Goal: Information Seeking & Learning: Learn about a topic

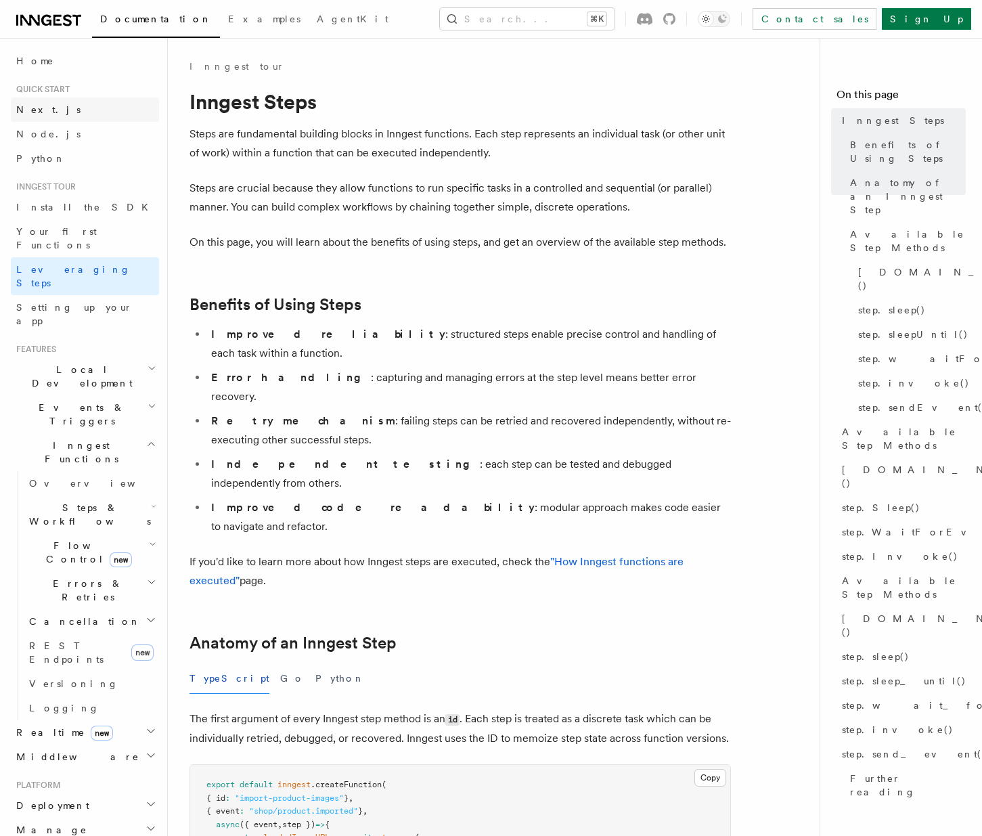
click at [95, 107] on link "Next.js" at bounding box center [85, 109] width 148 height 24
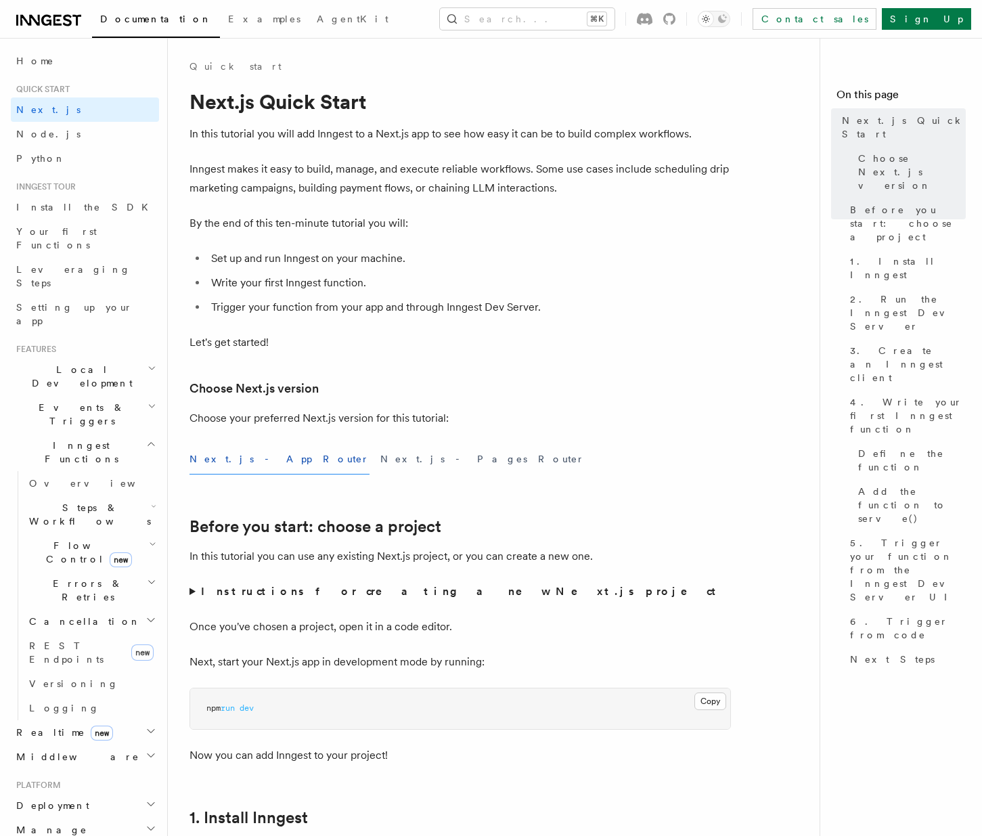
click at [58, 439] on span "Inngest Functions" at bounding box center [78, 452] width 135 height 27
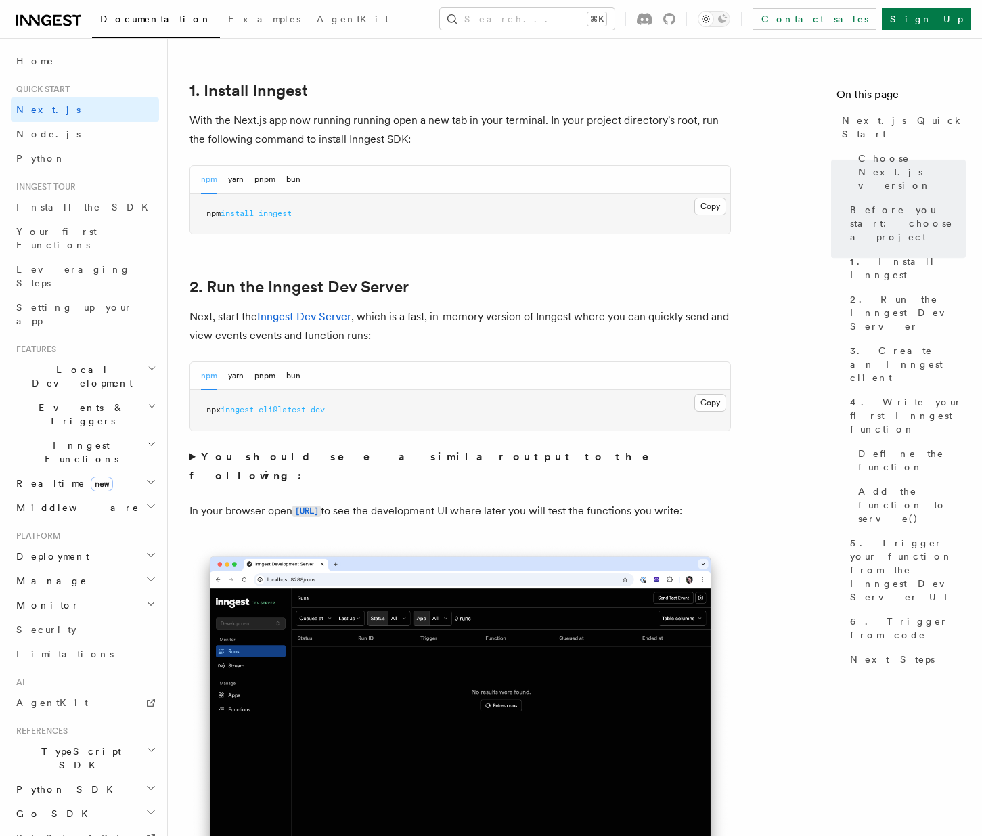
scroll to position [1037, 0]
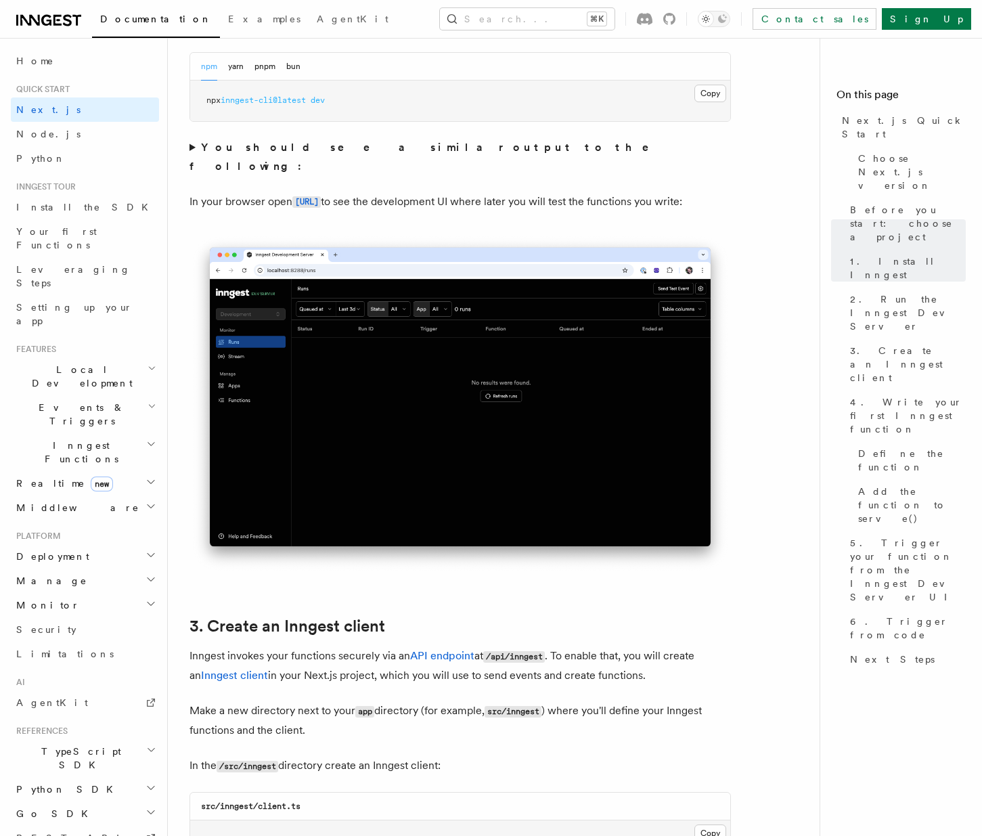
click at [102, 395] on h2 "Events & Triggers" at bounding box center [85, 414] width 148 height 38
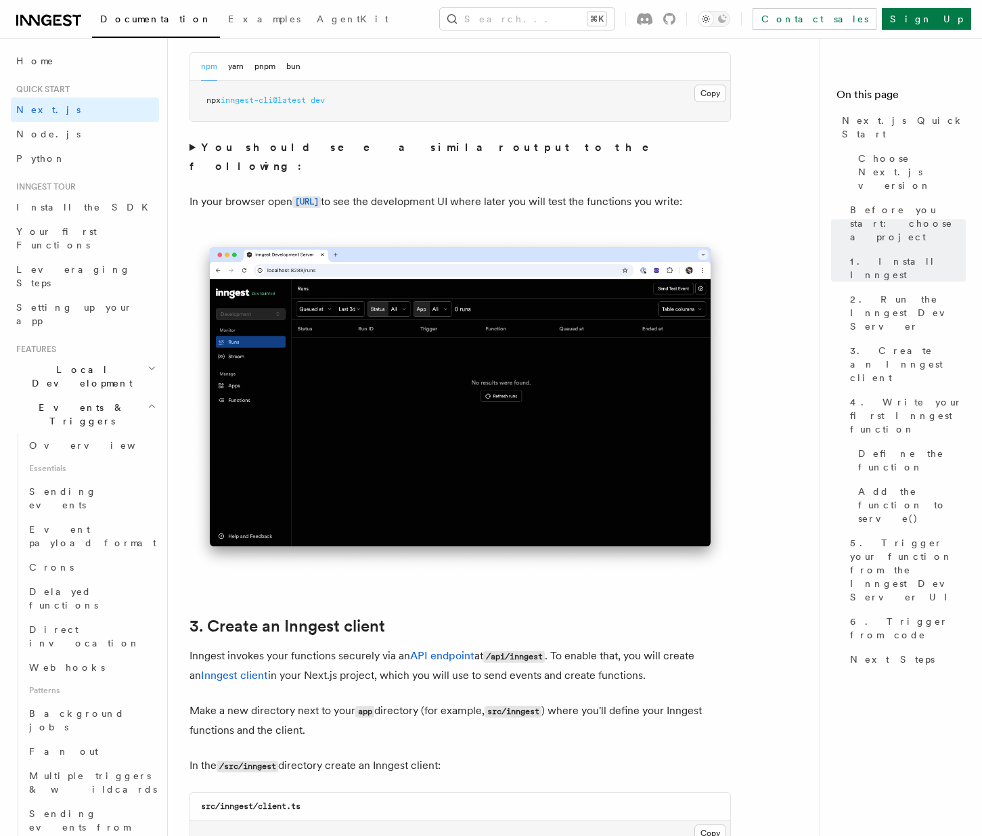
click at [118, 395] on h2 "Events & Triggers" at bounding box center [85, 414] width 148 height 38
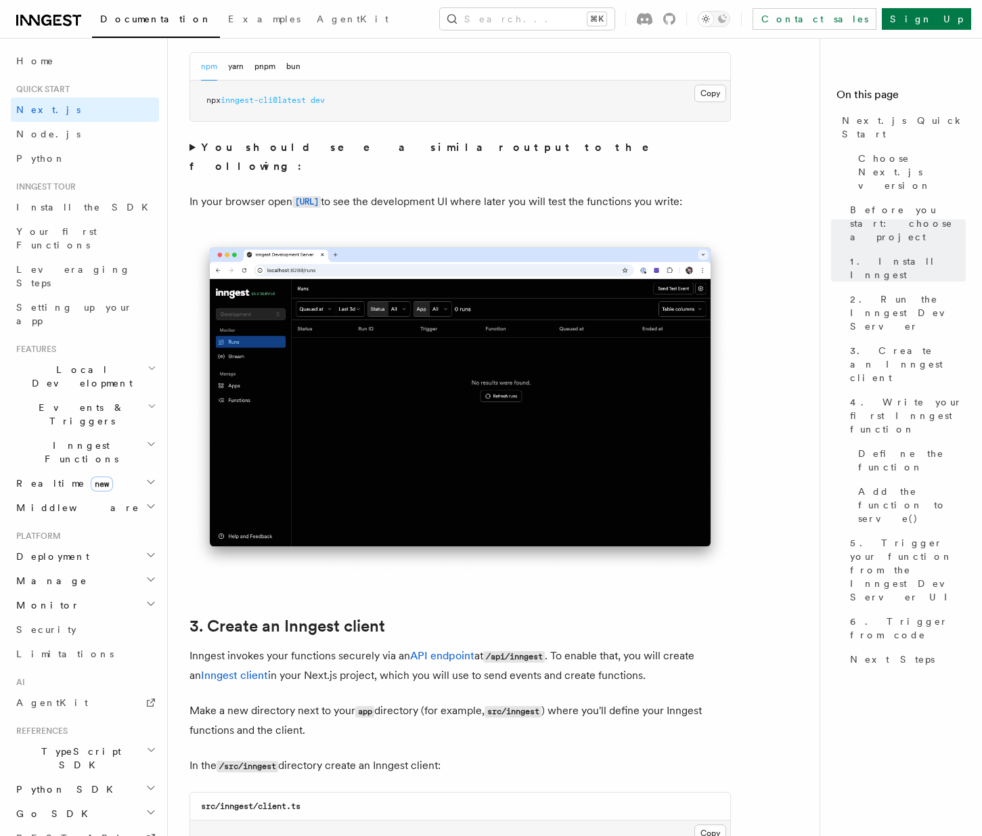
click at [113, 433] on h2 "Inngest Functions" at bounding box center [85, 452] width 148 height 38
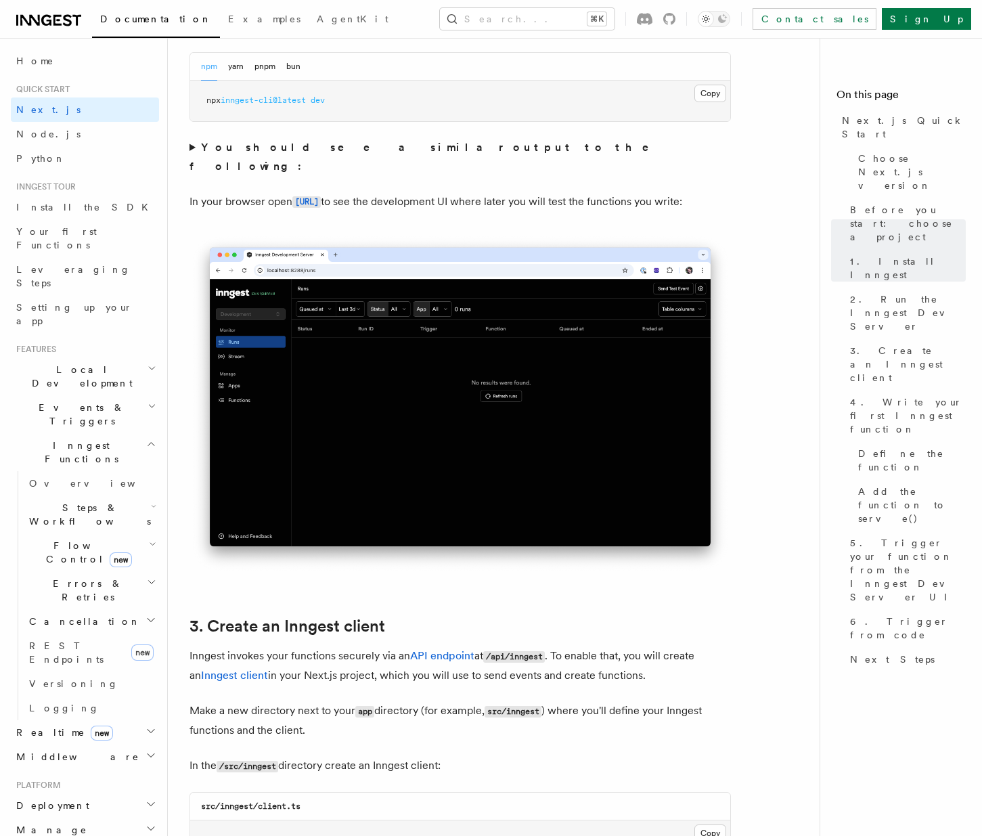
click at [118, 496] on h2 "Steps & Workflows" at bounding box center [91, 515] width 135 height 38
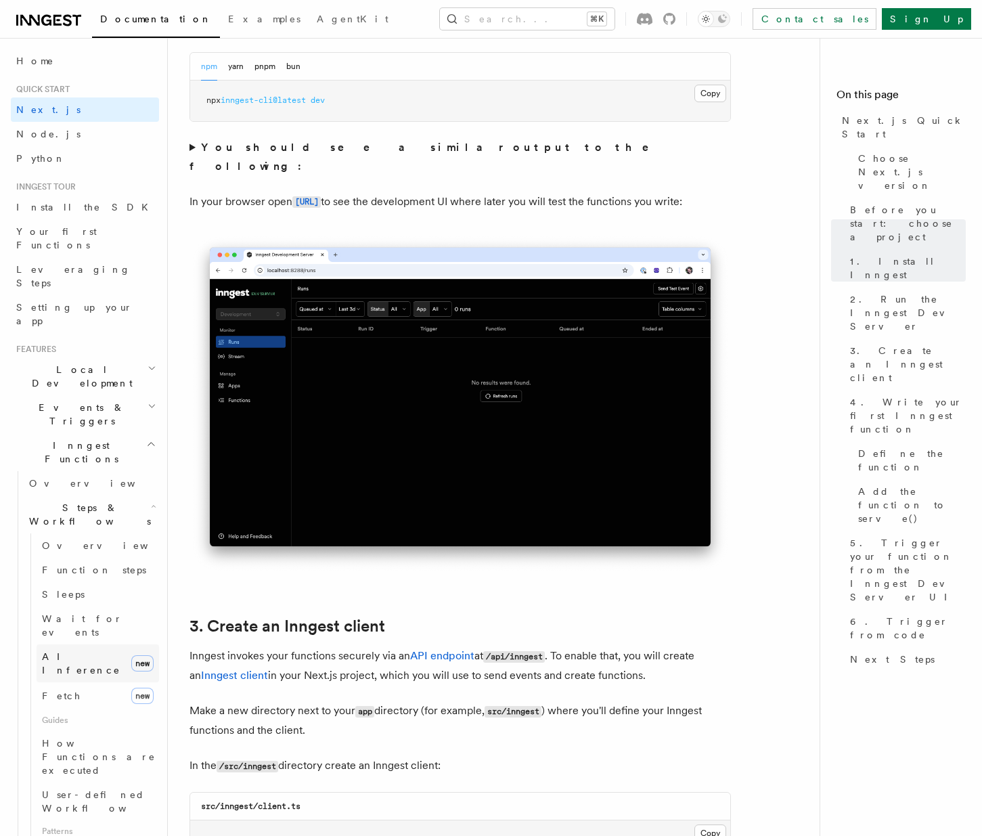
click at [89, 651] on span "AI Inference" at bounding box center [81, 663] width 79 height 24
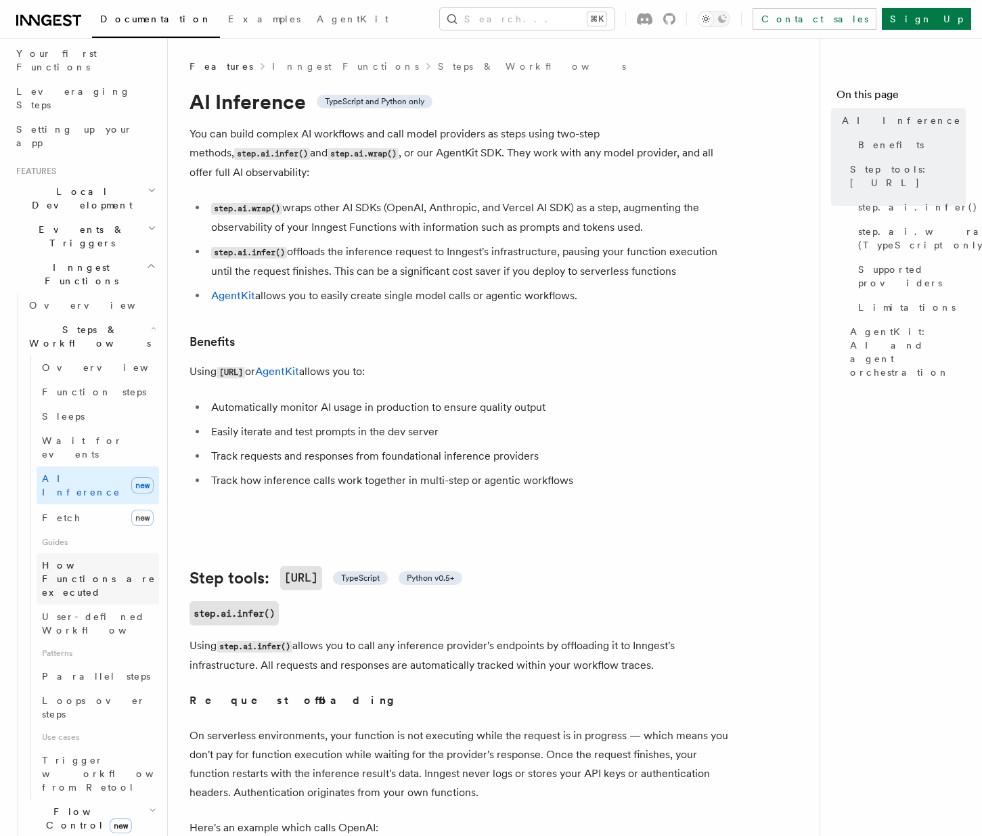
scroll to position [213, 0]
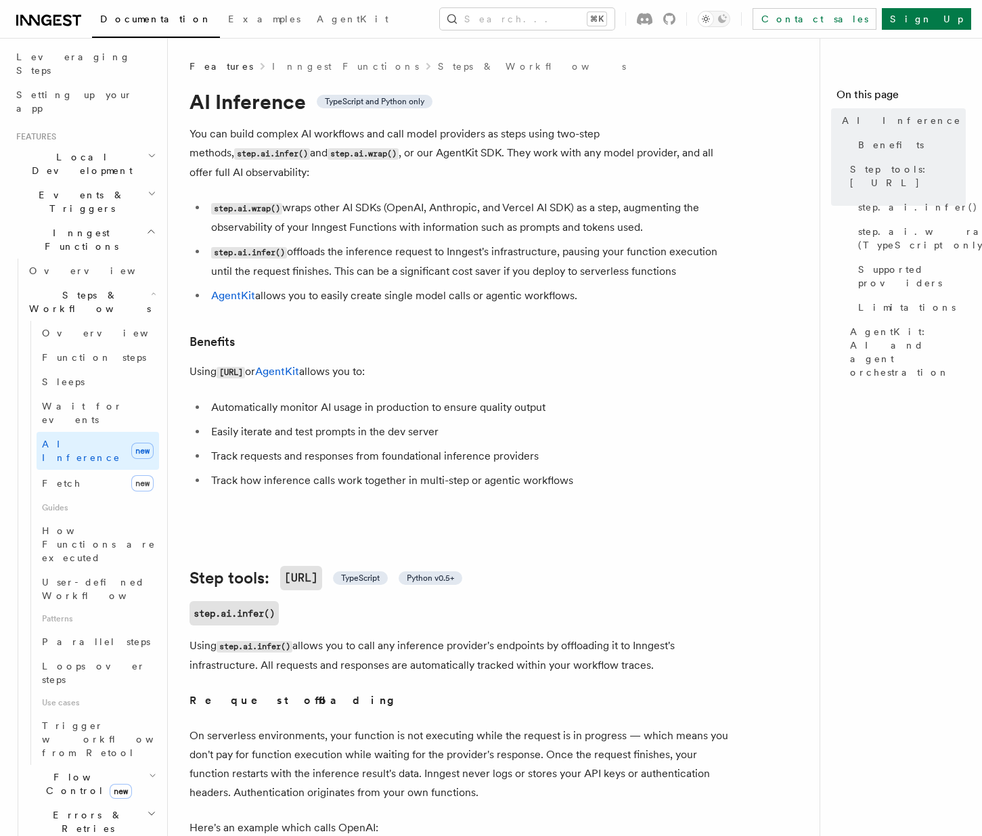
click at [52, 770] on span "Flow Control new" at bounding box center [86, 783] width 125 height 27
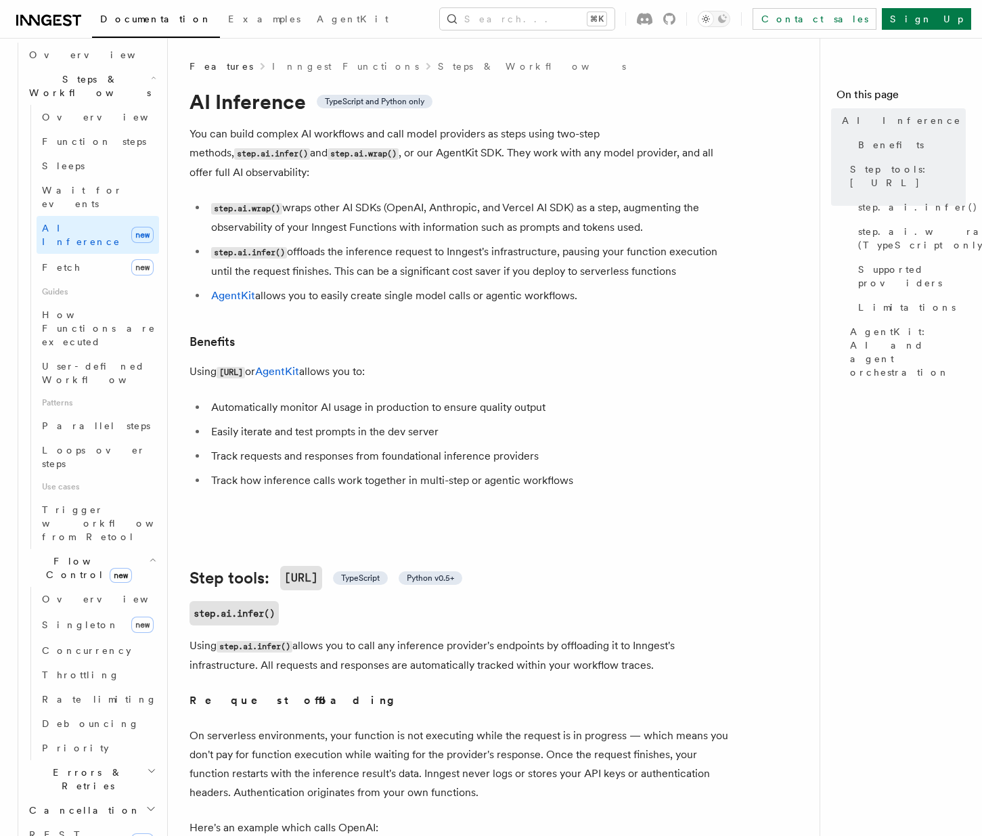
scroll to position [494, 0]
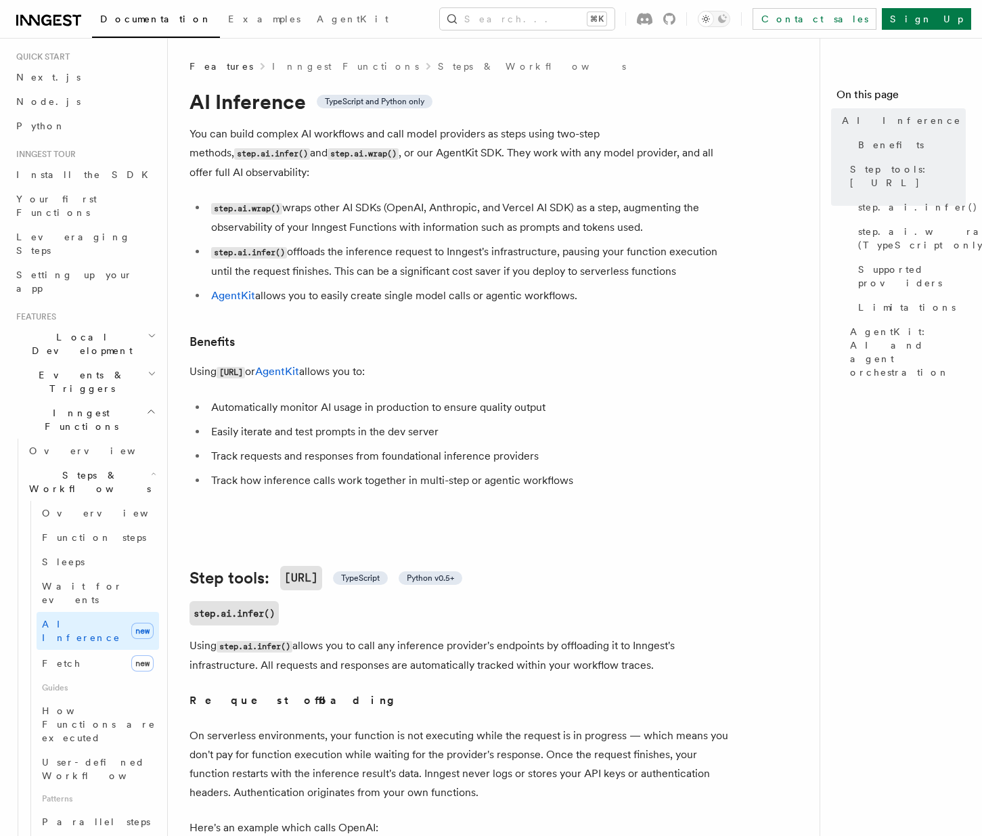
scroll to position [0, 0]
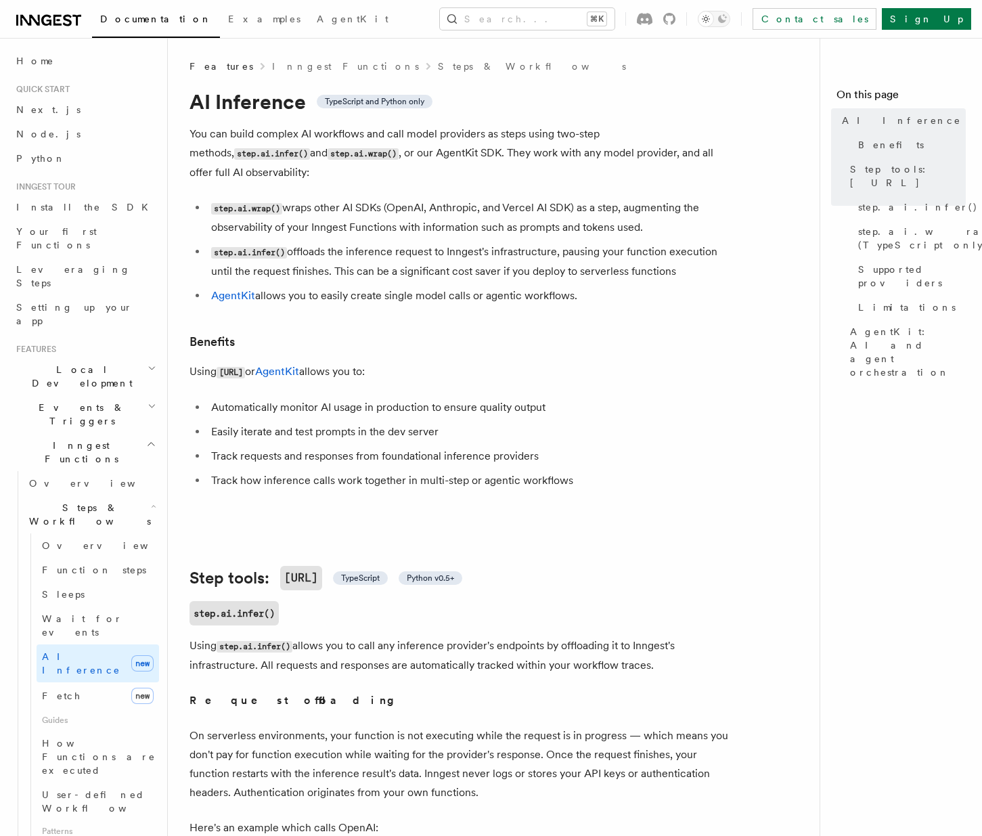
click at [87, 439] on span "Inngest Functions" at bounding box center [78, 452] width 135 height 27
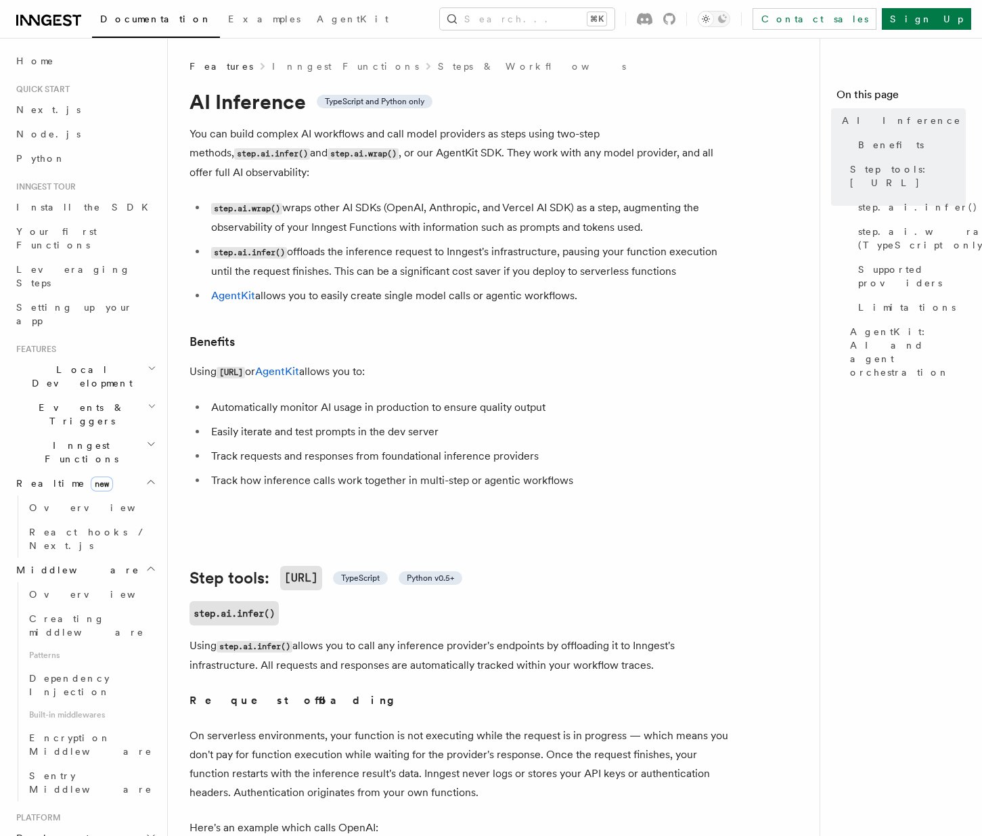
click at [92, 395] on h2 "Events & Triggers" at bounding box center [85, 414] width 148 height 38
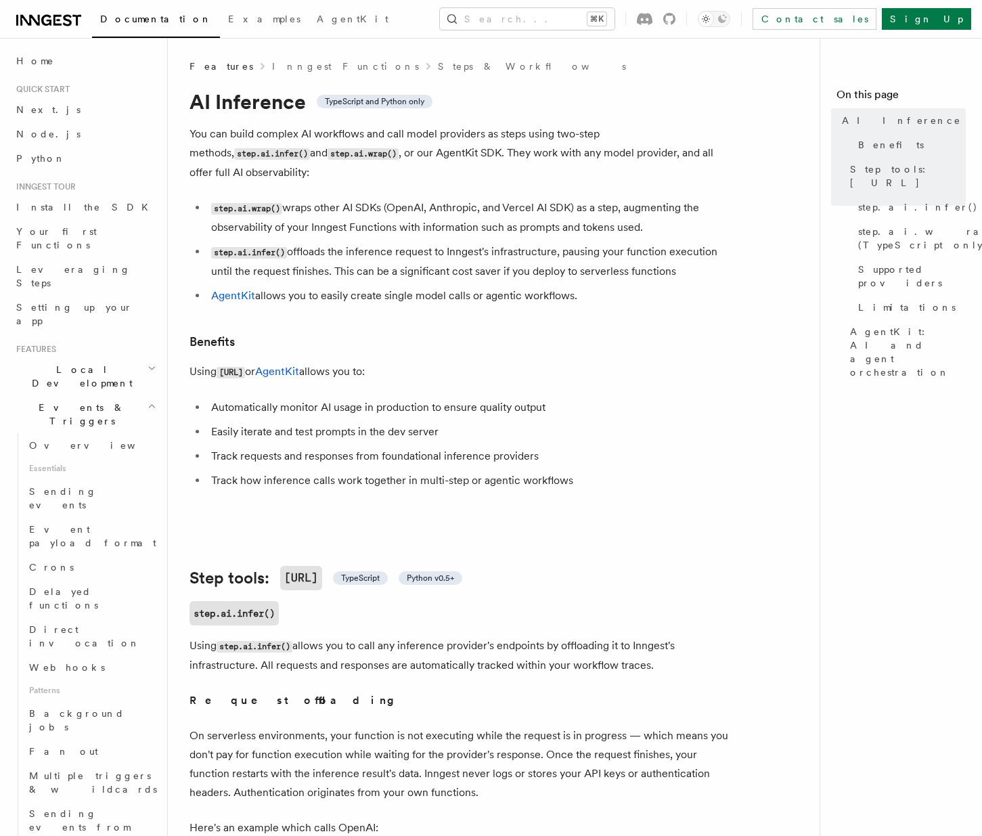
click at [106, 395] on h2 "Events & Triggers" at bounding box center [85, 414] width 148 height 38
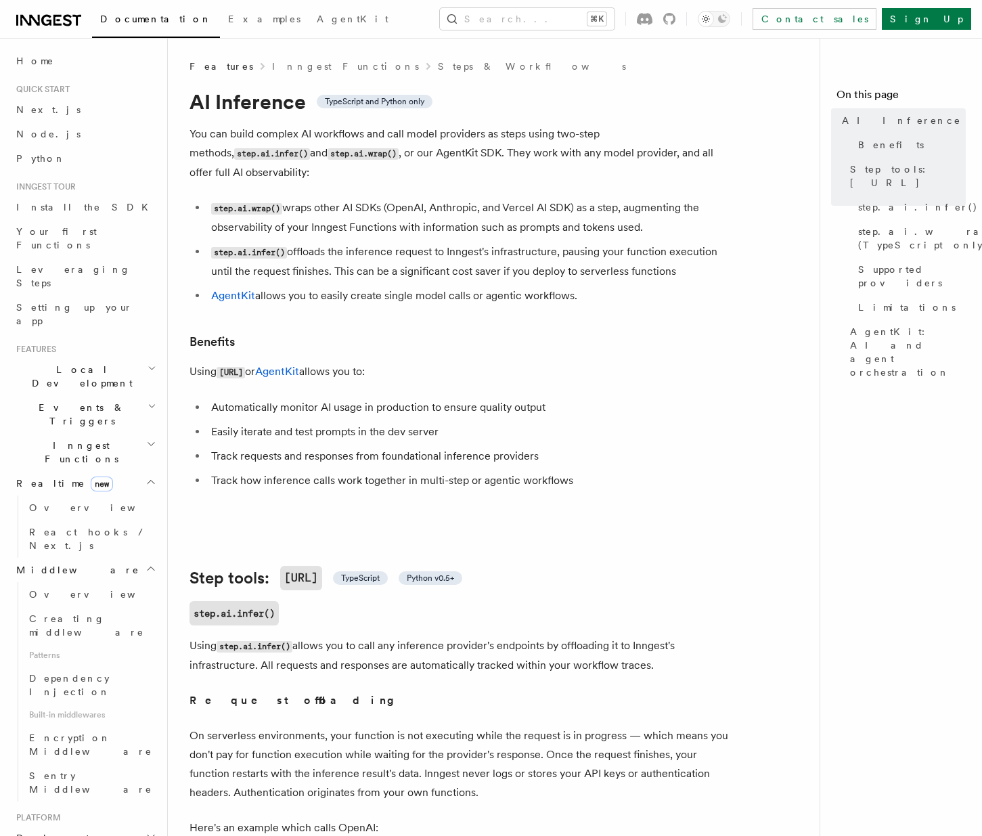
click at [97, 471] on h2 "Realtime new" at bounding box center [85, 483] width 148 height 24
click at [89, 496] on h2 "Middleware" at bounding box center [85, 508] width 148 height 24
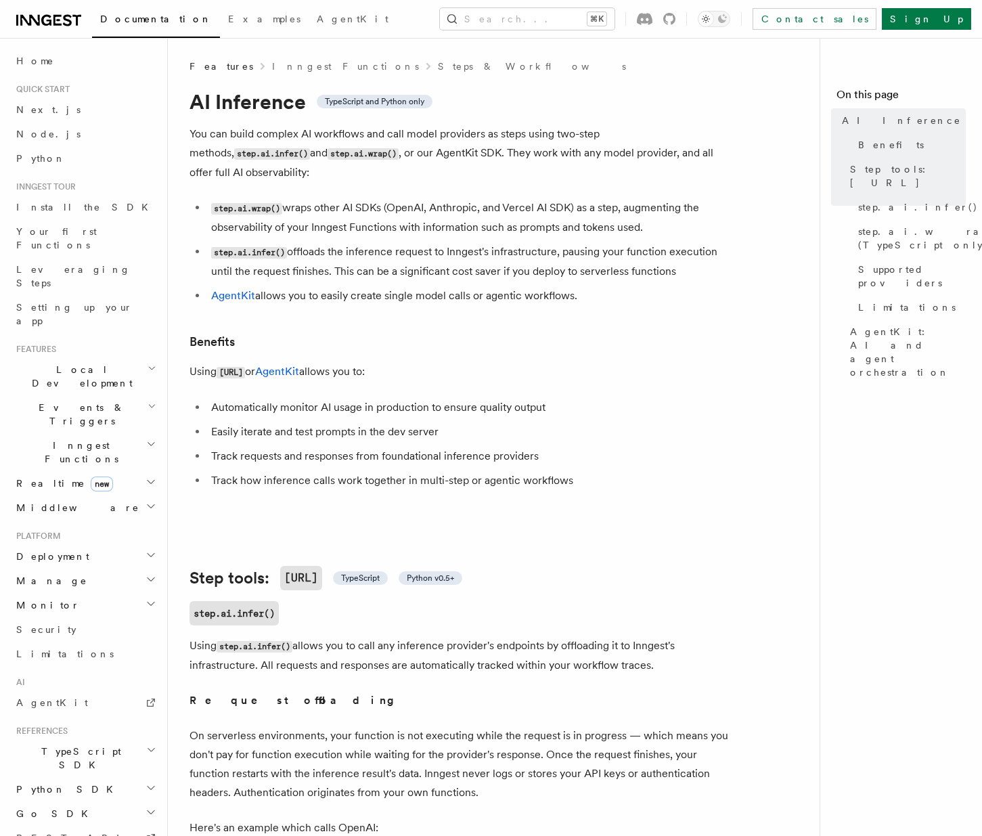
click at [80, 593] on h2 "Monitor" at bounding box center [85, 605] width 148 height 24
click at [317, 16] on span "AgentKit" at bounding box center [353, 19] width 72 height 11
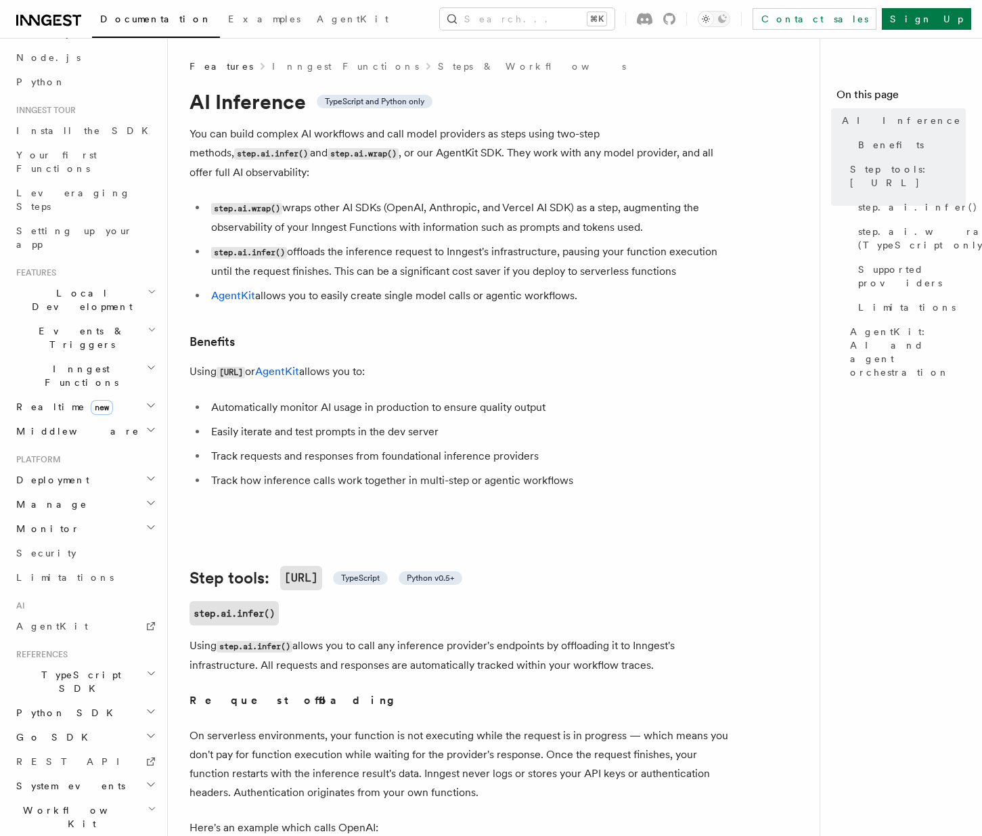
click at [97, 663] on h2 "TypeScript SDK" at bounding box center [85, 682] width 148 height 38
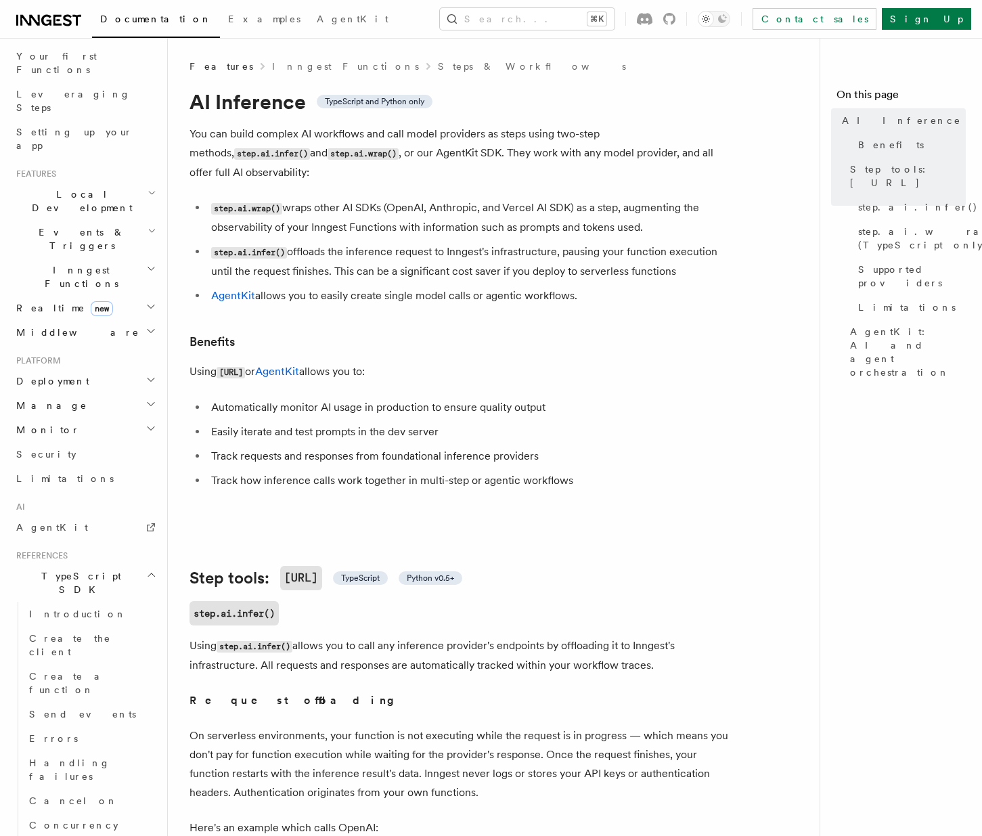
scroll to position [253, 0]
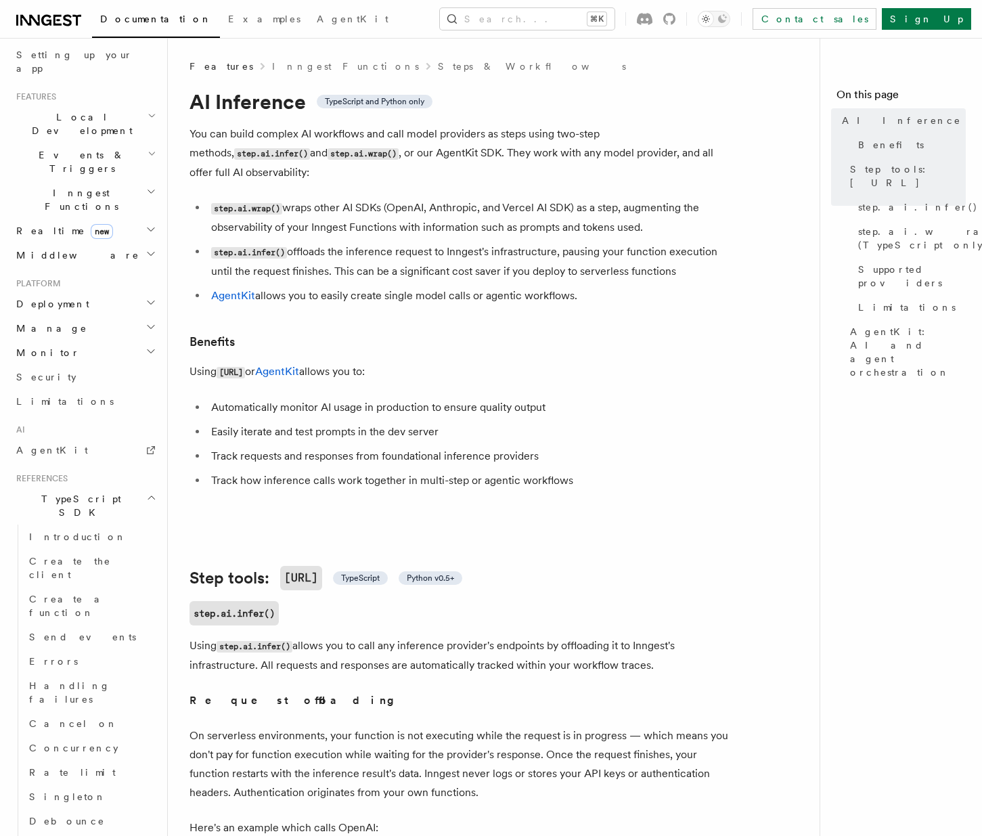
click at [94, 487] on h2 "TypeScript SDK" at bounding box center [85, 506] width 148 height 38
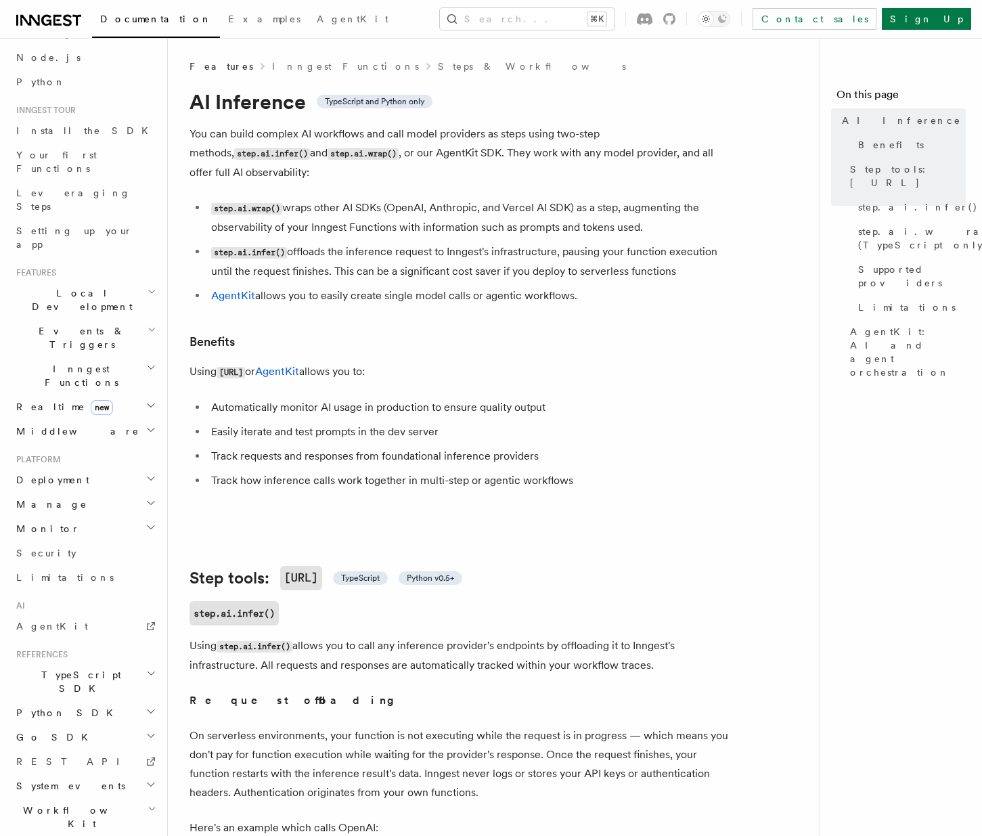
click at [77, 701] on h2 "Python SDK" at bounding box center [85, 713] width 148 height 24
click at [70, 725] on h2 "Go SDK" at bounding box center [85, 737] width 148 height 24
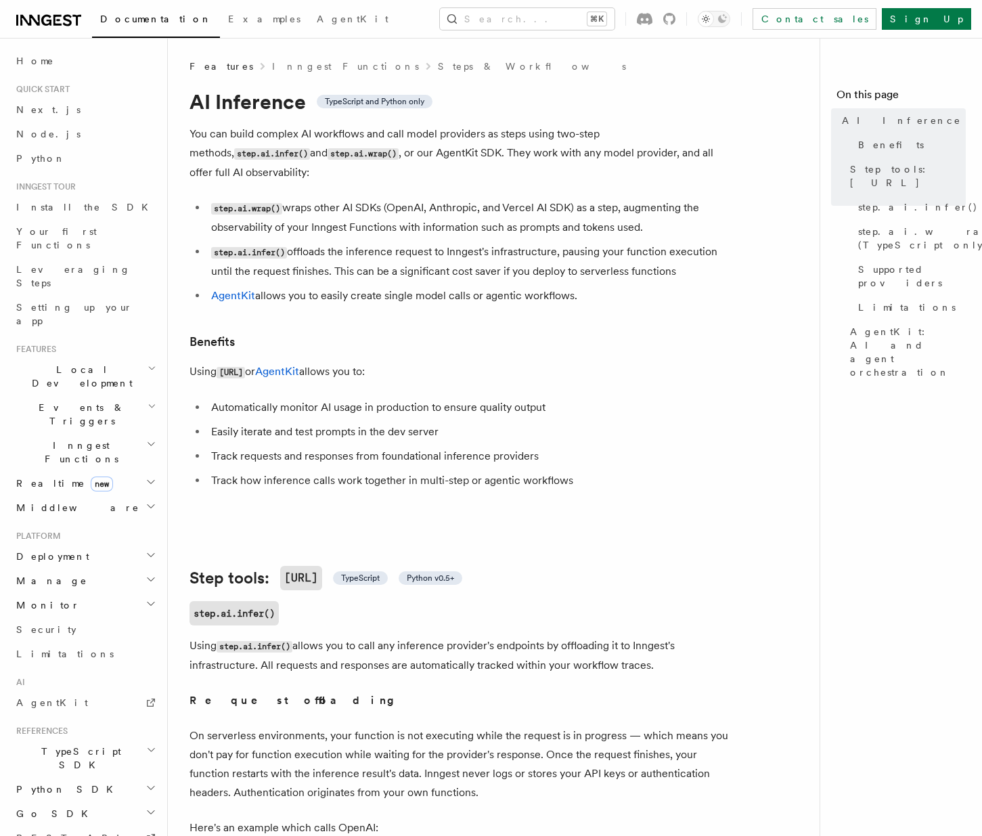
click at [60, 25] on icon at bounding box center [57, 20] width 8 height 11
